Goal: Task Accomplishment & Management: Manage account settings

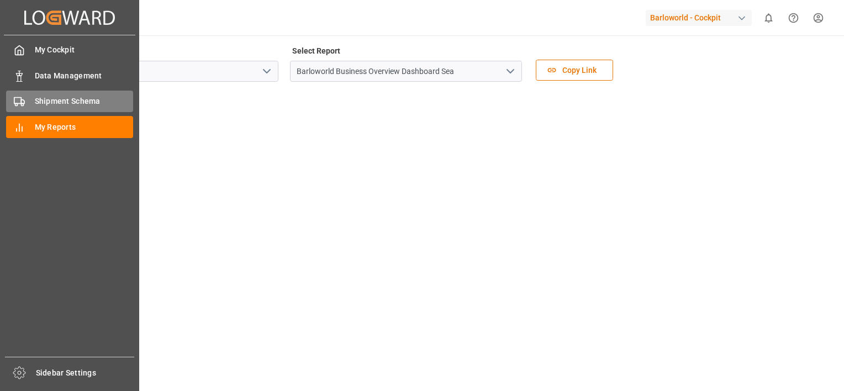
click at [42, 102] on span "Shipment Schema" at bounding box center [84, 102] width 99 height 12
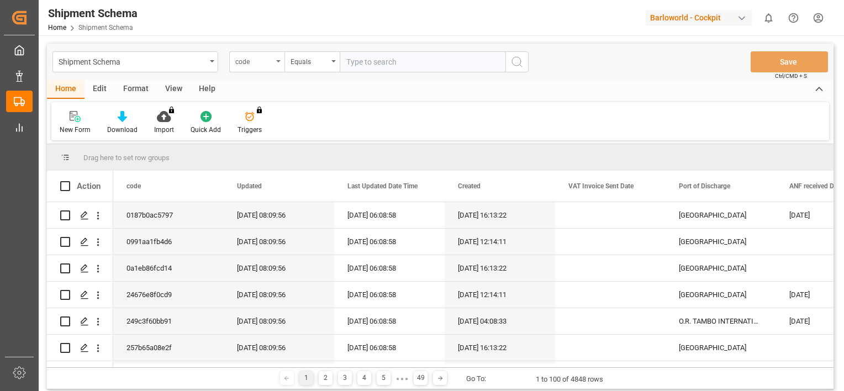
click at [277, 60] on div "code" at bounding box center [256, 61] width 55 height 21
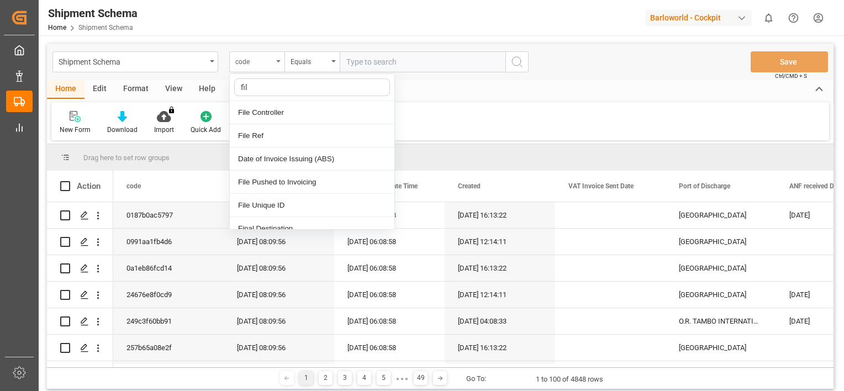
type input "file"
click at [251, 132] on div "File Ref" at bounding box center [312, 135] width 165 height 23
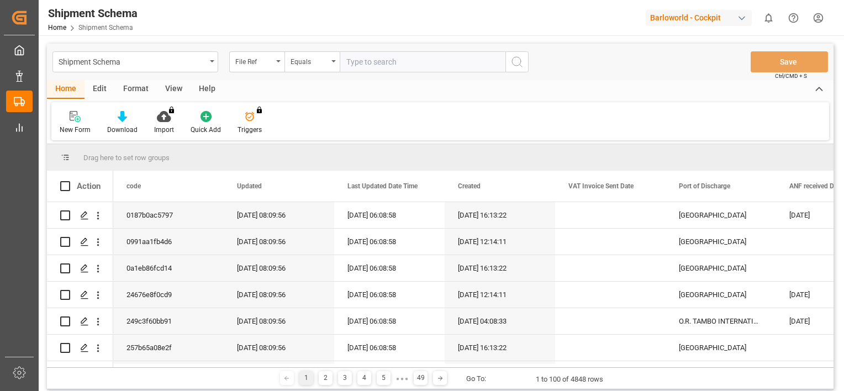
click at [391, 61] on input "text" at bounding box center [423, 61] width 166 height 21
type input "250804810431"
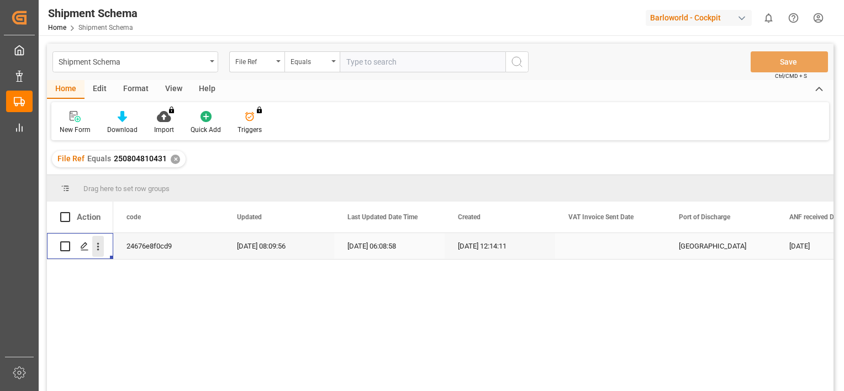
click at [102, 244] on icon "open menu" at bounding box center [98, 247] width 12 height 12
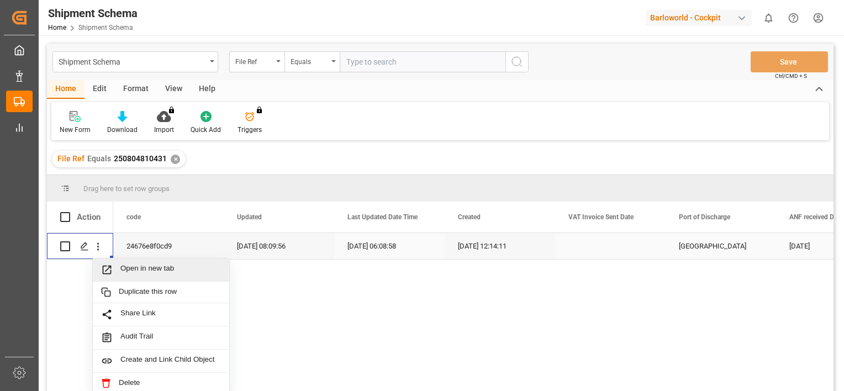
click at [139, 270] on span "Open in new tab" at bounding box center [170, 270] width 101 height 12
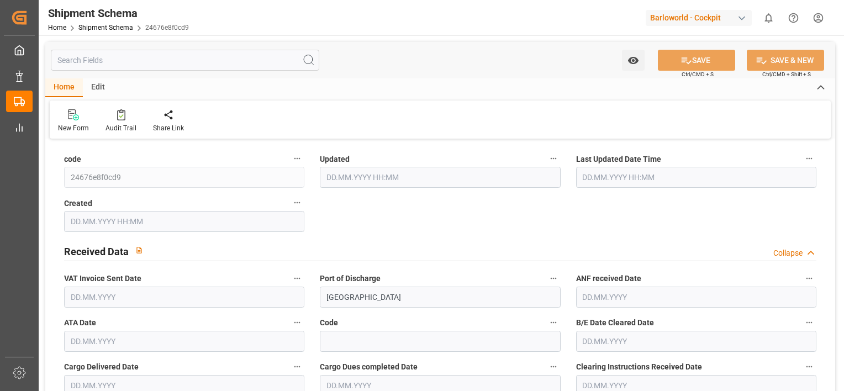
type input "9673020"
type input "38"
type input "1"
type input "2025"
type input "16400"
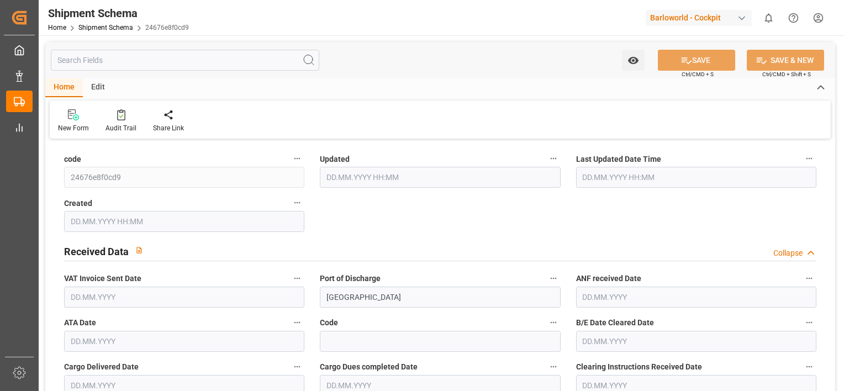
type input "16400"
type input "1"
type input "0"
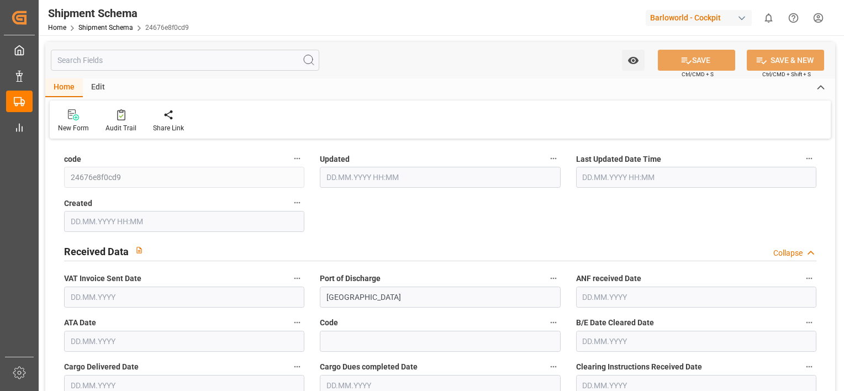
type input "0"
type input "21.08.2025 06:09"
type input "21.08.2025 06:08"
type input "18.08.2025 10:14"
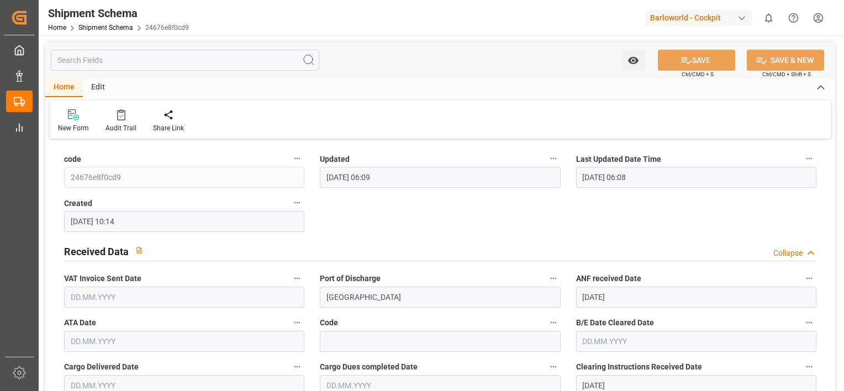
type input "[DATE]"
type input "20.09.2025"
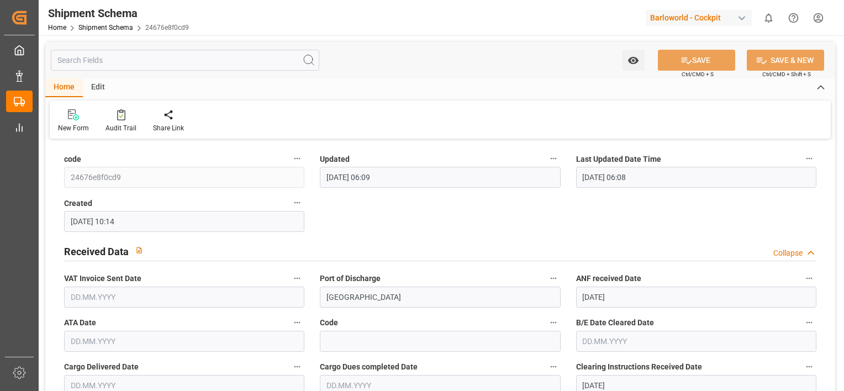
type input "10.09.2025"
type input "20.09.2025"
type input "02.08.2025"
type input "[DATE]"
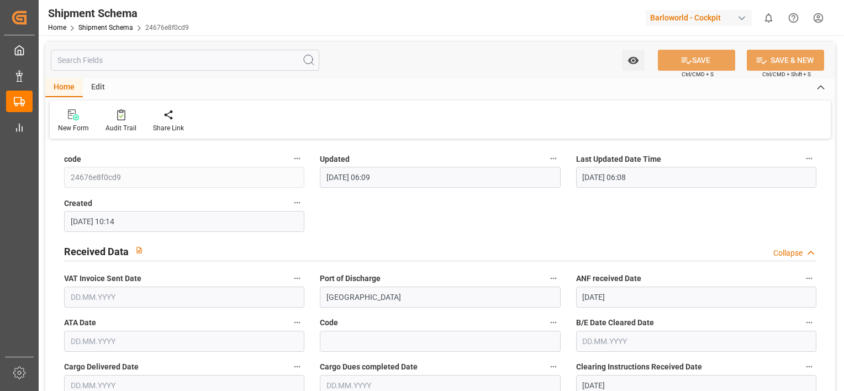
type input "18.08.2025 00:00"
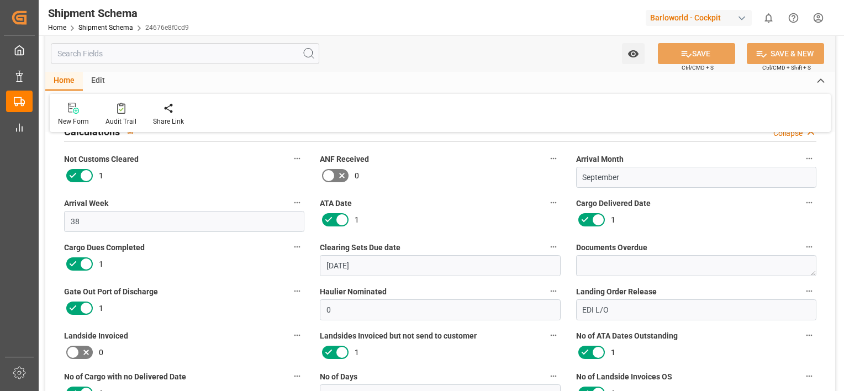
scroll to position [724, 0]
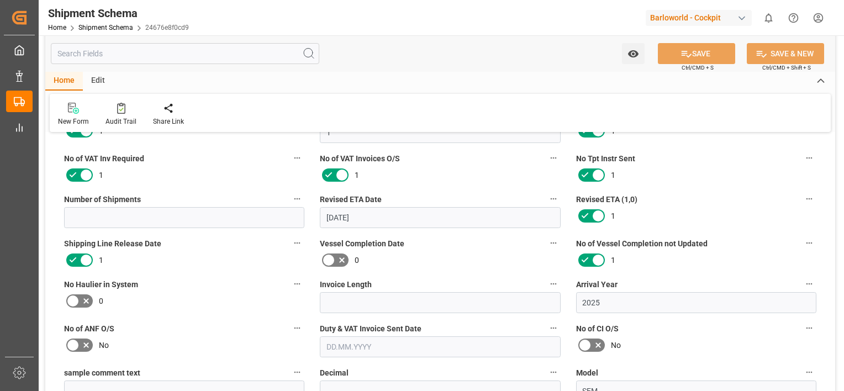
drag, startPoint x: 447, startPoint y: 230, endPoint x: 461, endPoint y: 250, distance: 24.5
click at [82, 298] on icon at bounding box center [86, 300] width 13 height 13
click at [0, 0] on input "checkbox" at bounding box center [0, 0] width 0 height 0
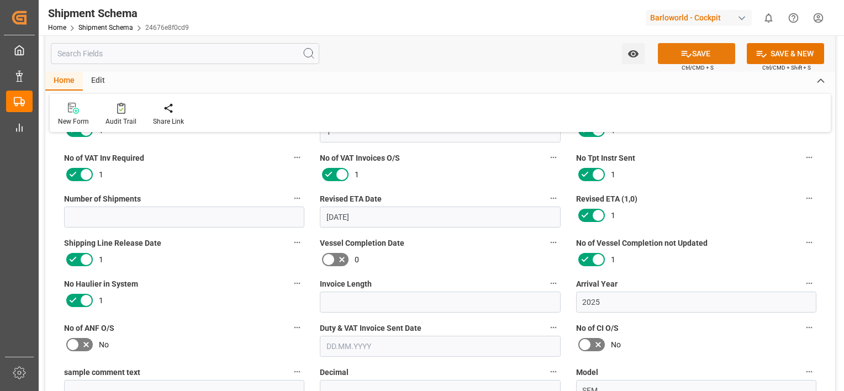
click at [704, 46] on button "SAVE" at bounding box center [696, 53] width 77 height 21
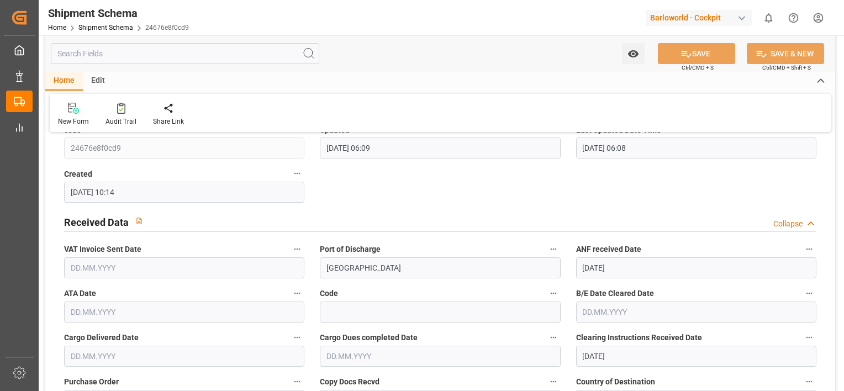
scroll to position [0, 0]
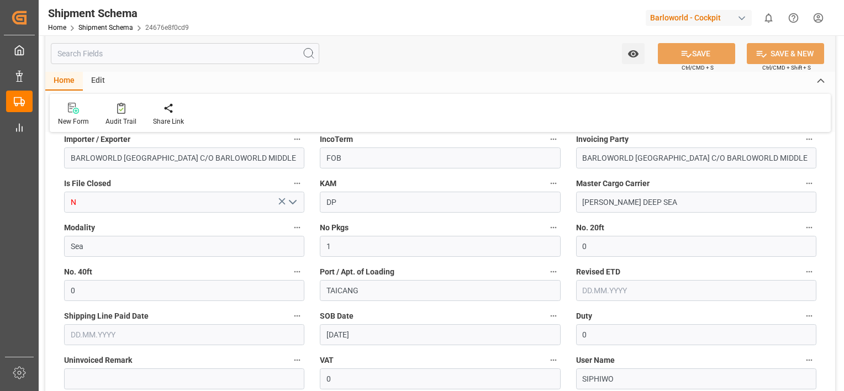
drag, startPoint x: 303, startPoint y: 249, endPoint x: 360, endPoint y: 272, distance: 61.3
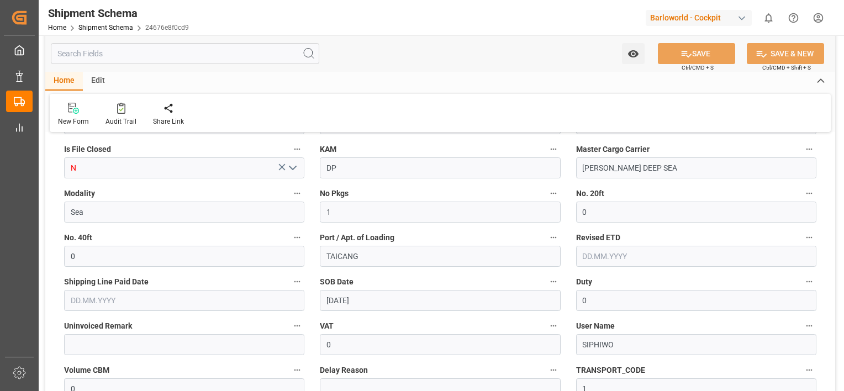
scroll to position [1916, 0]
